Goal: Transaction & Acquisition: Purchase product/service

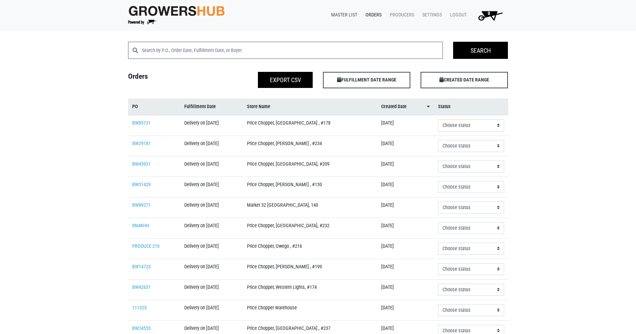
click at [344, 16] on link "Master List" at bounding box center [343, 15] width 34 height 13
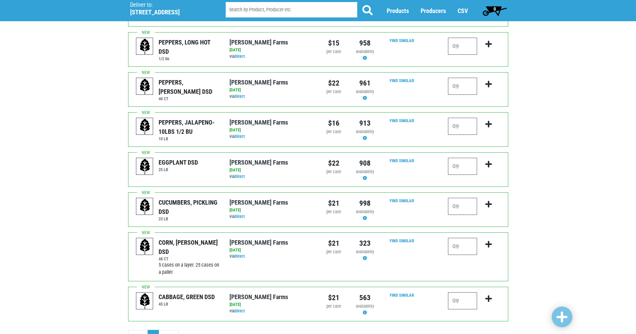
scroll to position [515, 0]
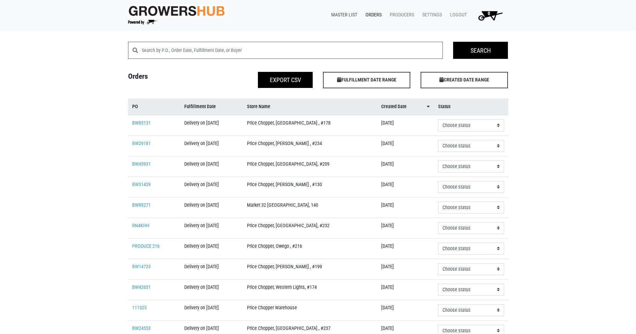
click at [353, 14] on link "Master List" at bounding box center [343, 15] width 34 height 13
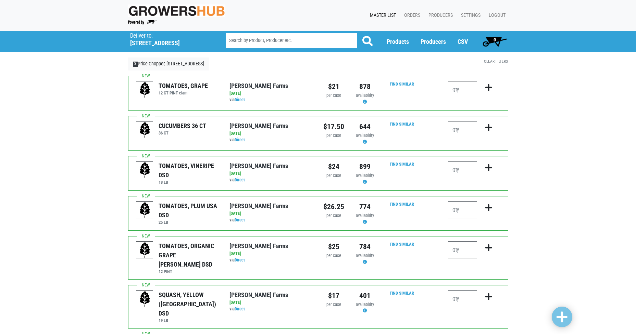
click at [462, 86] on input "number" at bounding box center [462, 89] width 29 height 17
type input "-1"
click at [464, 132] on input "number" at bounding box center [462, 129] width 29 height 17
type input "1"
click at [466, 207] on input "number" at bounding box center [462, 209] width 29 height 17
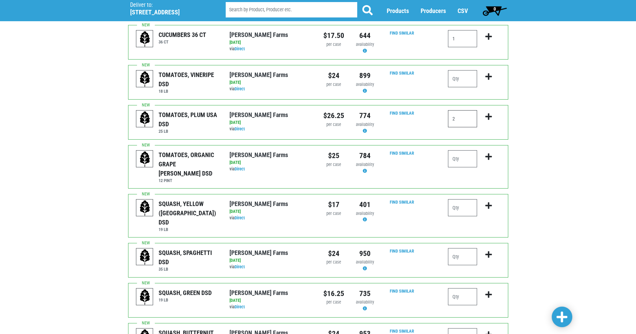
scroll to position [103, 0]
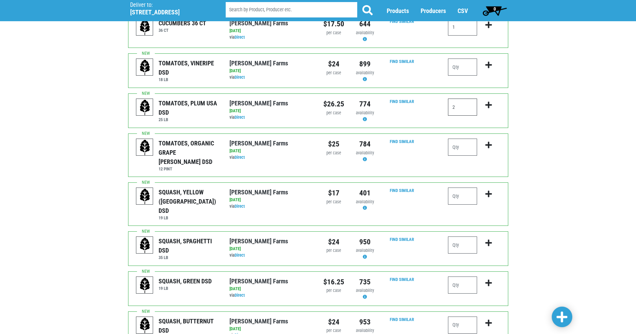
type input "2"
click at [457, 277] on input "number" at bounding box center [462, 285] width 29 height 17
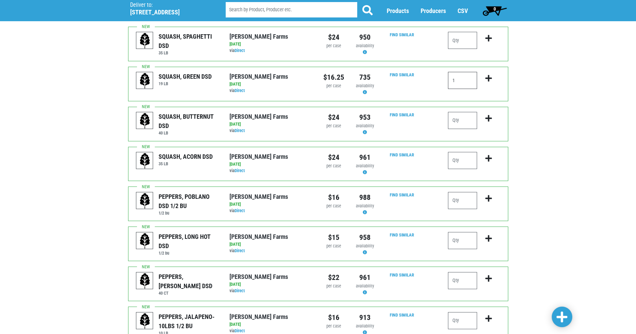
scroll to position [343, 0]
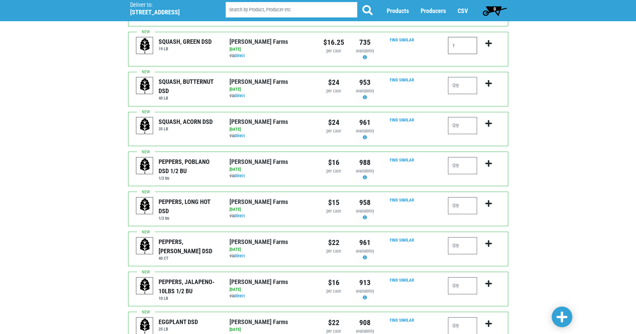
type input "1"
click at [466, 237] on input "number" at bounding box center [462, 245] width 29 height 17
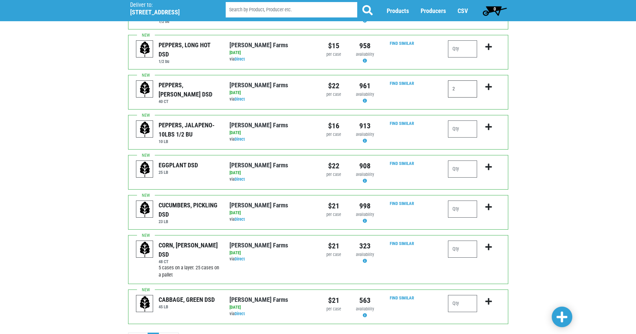
scroll to position [514, 0]
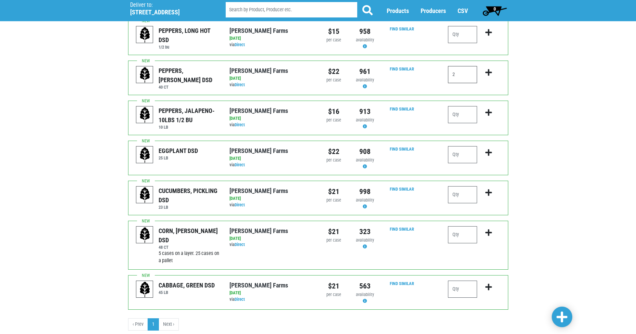
type input "2"
click at [467, 281] on input "number" at bounding box center [462, 289] width 29 height 17
type input "2"
click at [555, 313] on link at bounding box center [562, 317] width 21 height 21
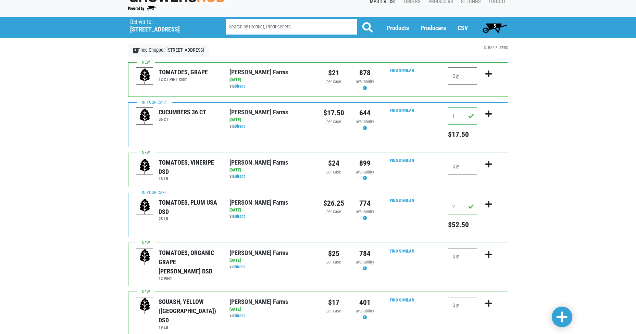
scroll to position [0, 0]
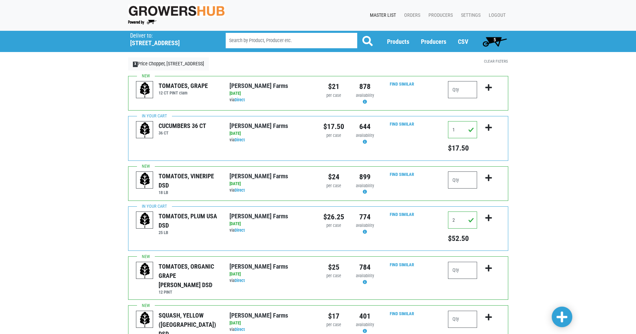
click at [496, 40] on span "5" at bounding box center [495, 39] width 2 height 5
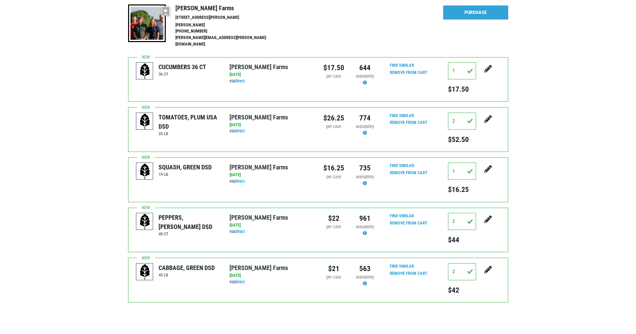
scroll to position [103, 0]
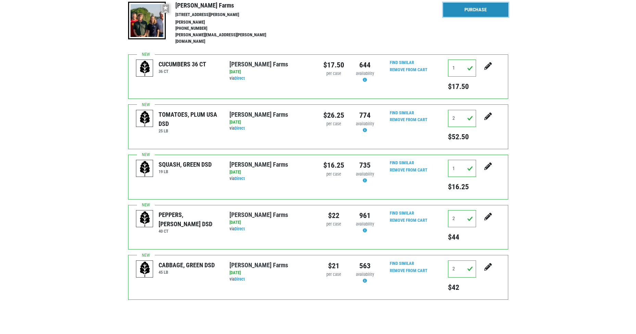
click at [478, 7] on link "Purchase" at bounding box center [475, 10] width 65 height 14
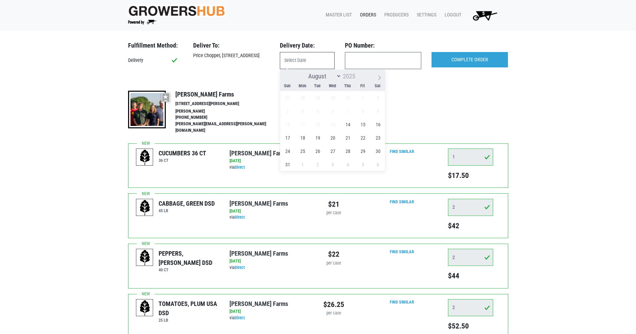
click at [298, 64] on input "text" at bounding box center [307, 60] width 55 height 17
click at [350, 126] on span "14" at bounding box center [347, 124] width 13 height 13
type input "[DATE]"
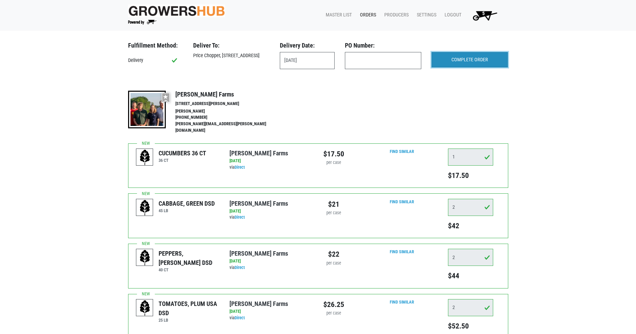
click at [465, 59] on input "COMPLETE ORDER" at bounding box center [470, 60] width 76 height 16
